Goal: Transaction & Acquisition: Purchase product/service

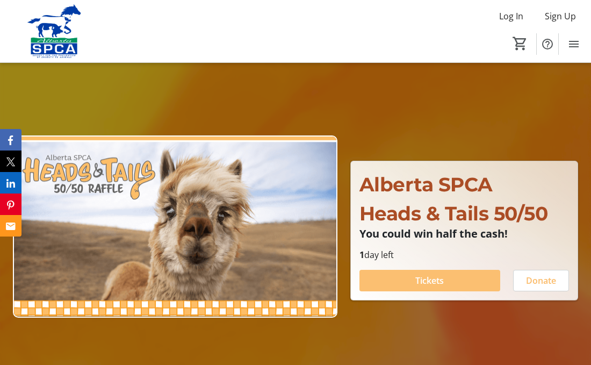
scroll to position [34, 0]
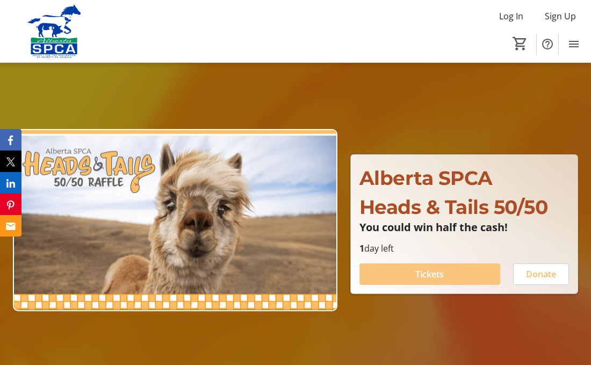
click at [418, 273] on span "Tickets" at bounding box center [429, 273] width 28 height 13
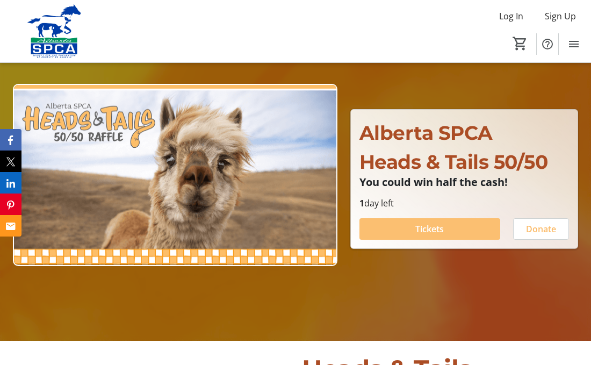
scroll to position [79, 0]
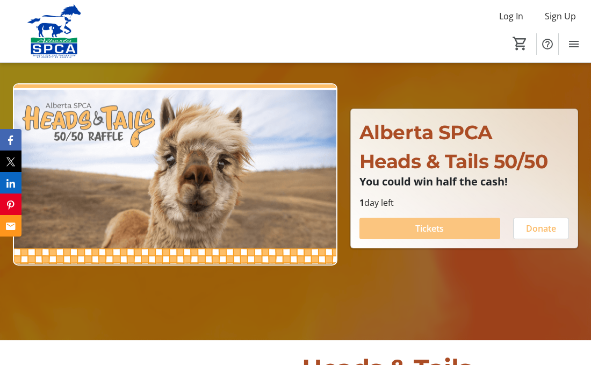
click at [415, 231] on span "Tickets" at bounding box center [429, 228] width 28 height 13
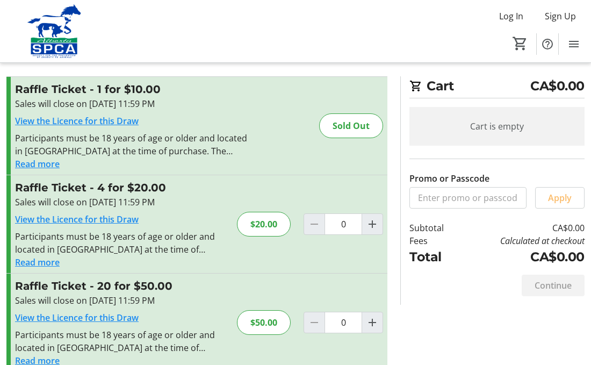
scroll to position [17, 0]
